Goal: Transaction & Acquisition: Purchase product/service

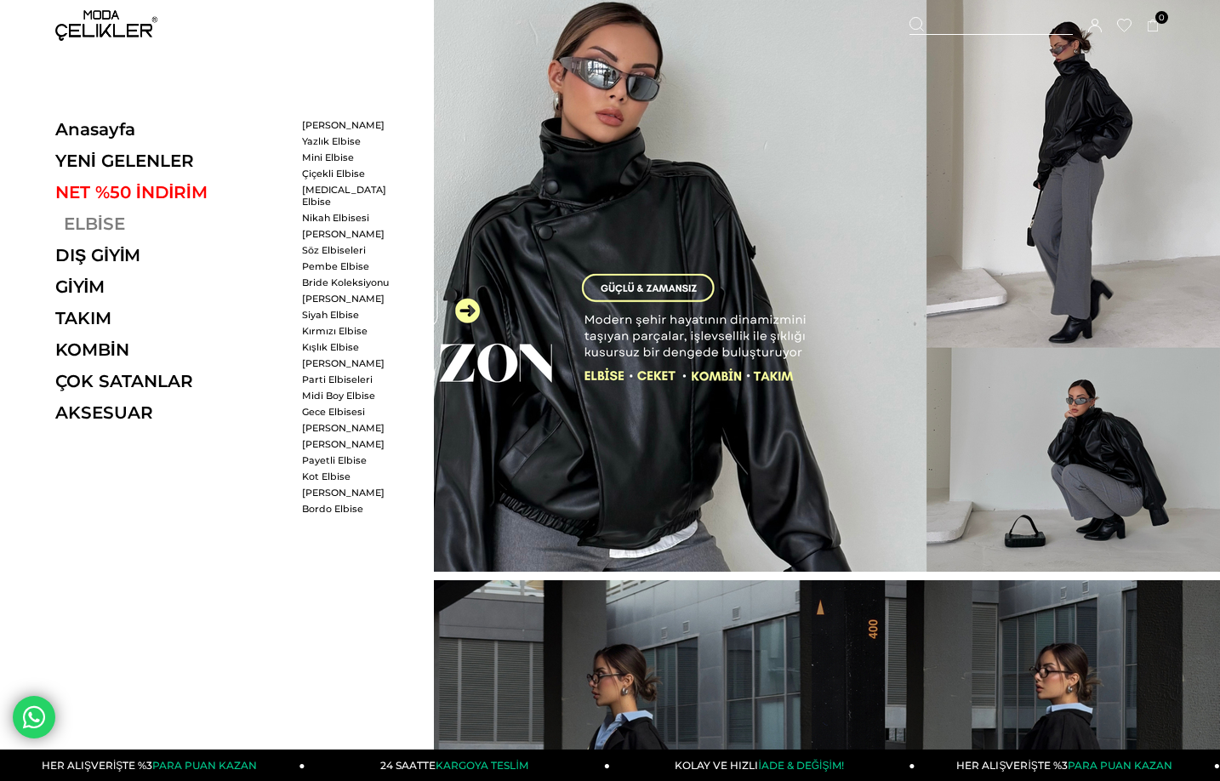
click at [78, 224] on link "ELBİSE" at bounding box center [172, 224] width 234 height 20
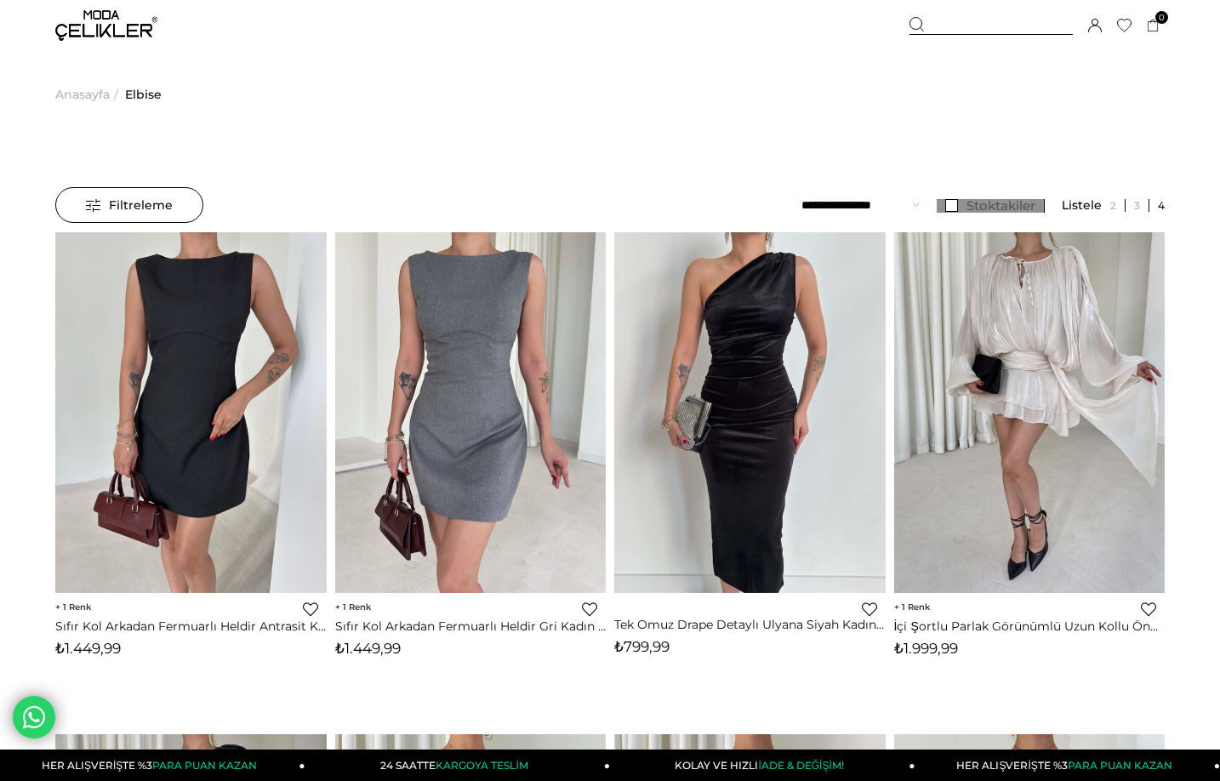
click at [963, 207] on link "Stoktakiler" at bounding box center [991, 206] width 108 height 14
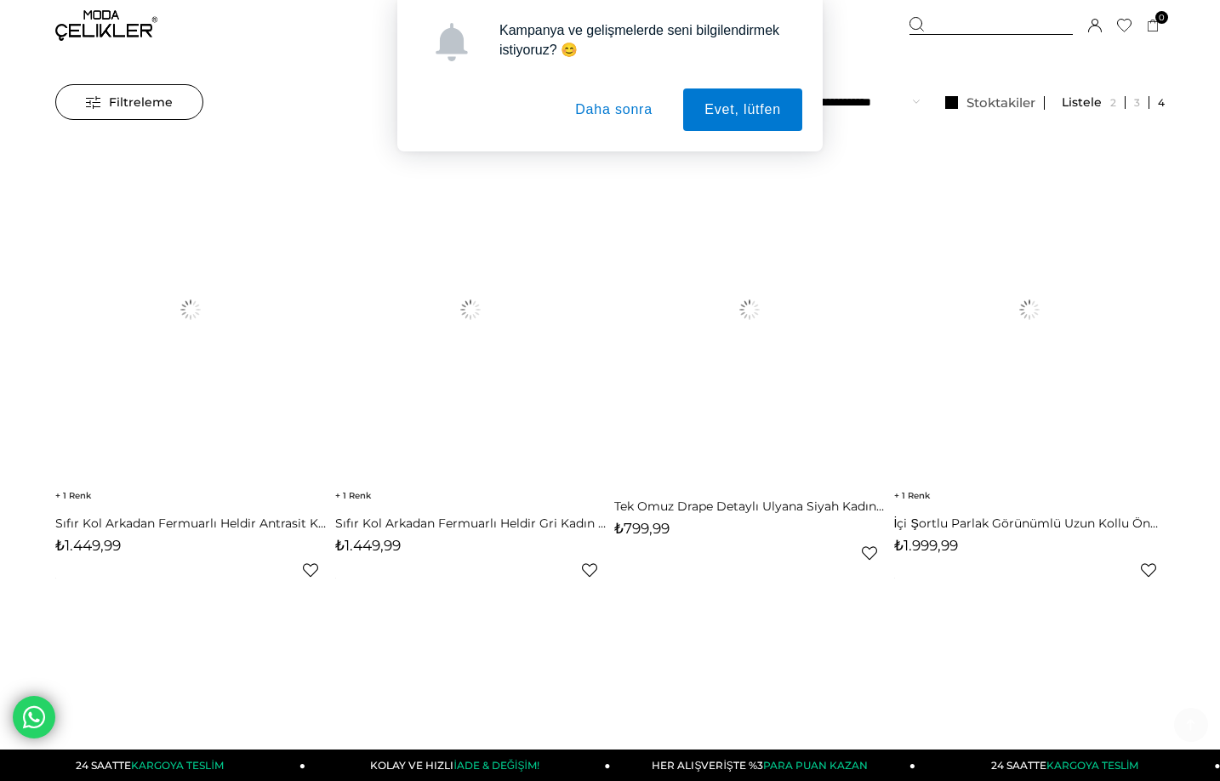
scroll to position [340, 0]
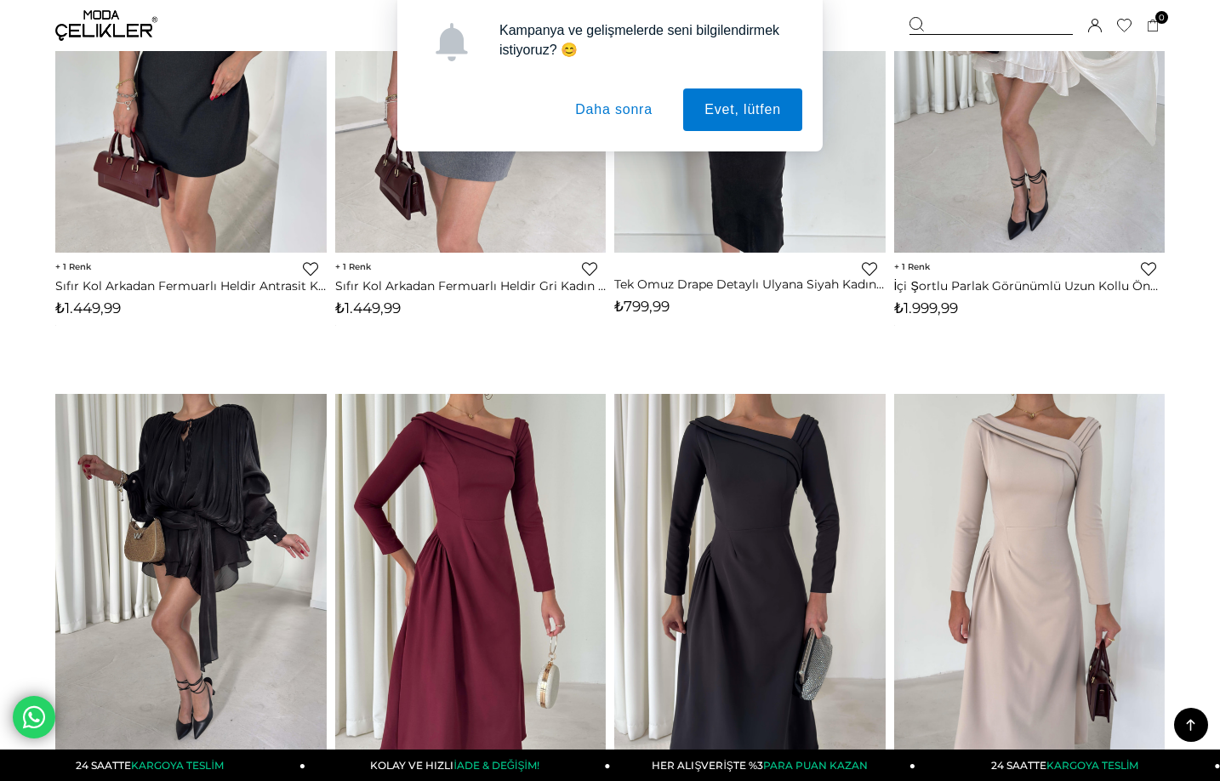
click at [648, 107] on button "Daha sonra" at bounding box center [614, 109] width 120 height 43
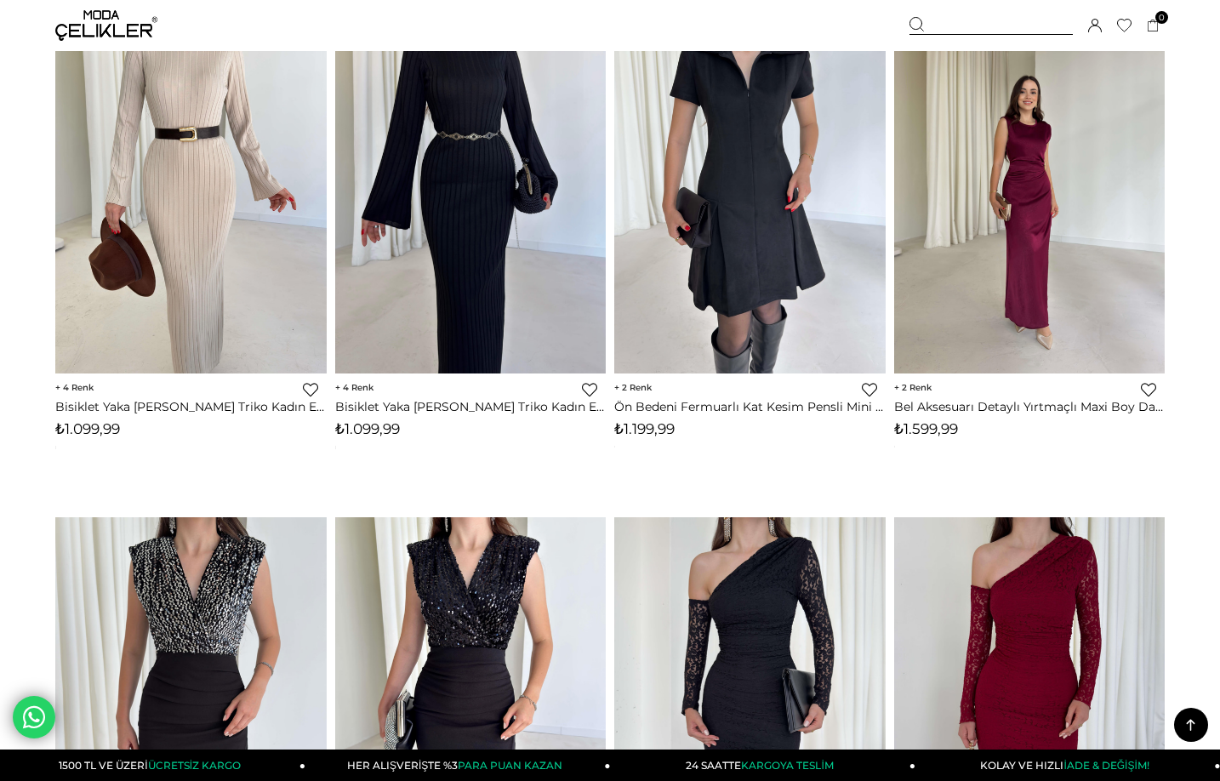
scroll to position [9785, 0]
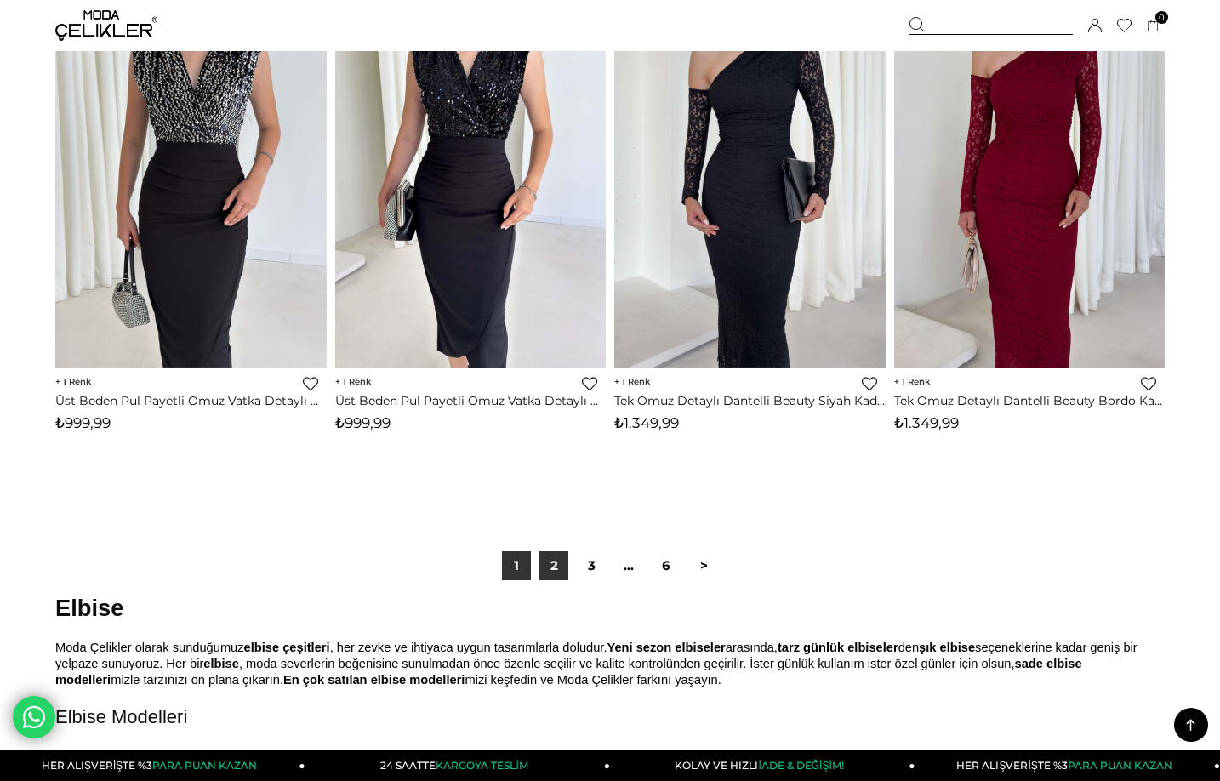
click at [547, 569] on link "2" at bounding box center [553, 565] width 29 height 29
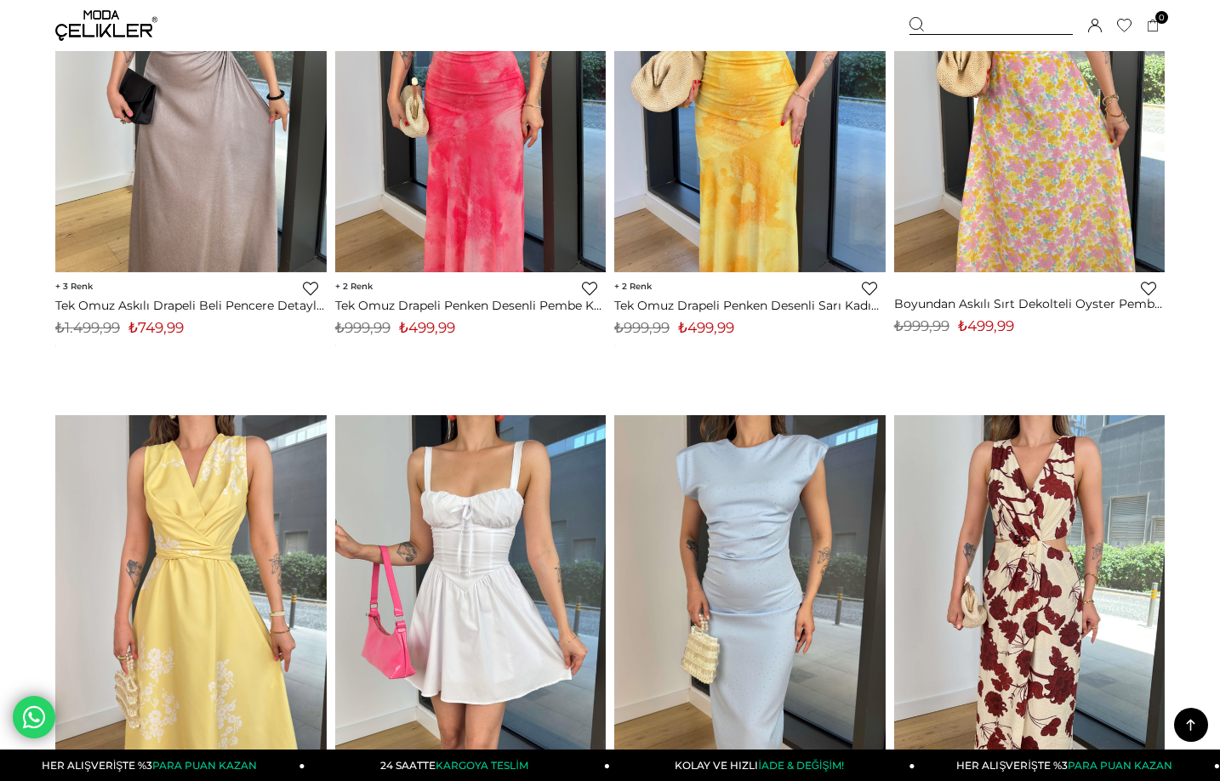
scroll to position [4510, 0]
